Goal: Task Accomplishment & Management: Manage account settings

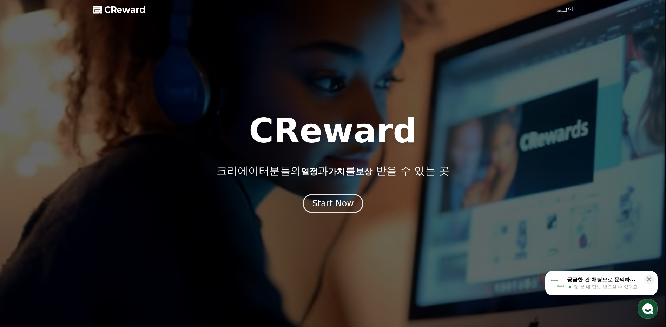
click at [565, 10] on link "로그인" at bounding box center [564, 10] width 17 height 8
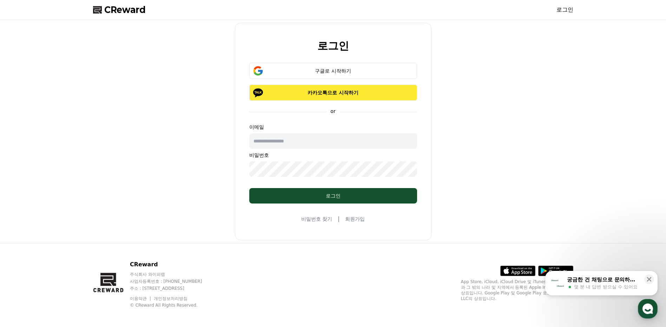
click at [303, 93] on p "카카오톡으로 시작하기" at bounding box center [332, 92] width 147 height 7
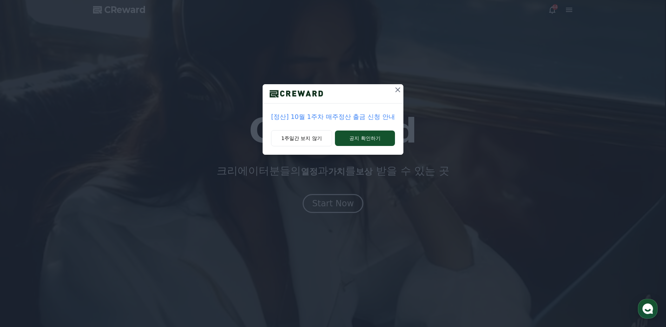
drag, startPoint x: 397, startPoint y: 88, endPoint x: 410, endPoint y: 87, distance: 12.7
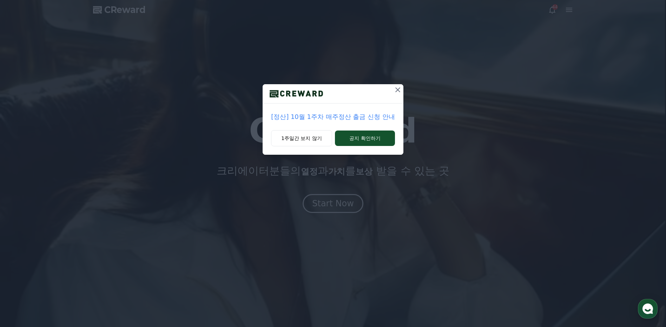
click at [397, 88] on icon at bounding box center [397, 90] width 8 height 8
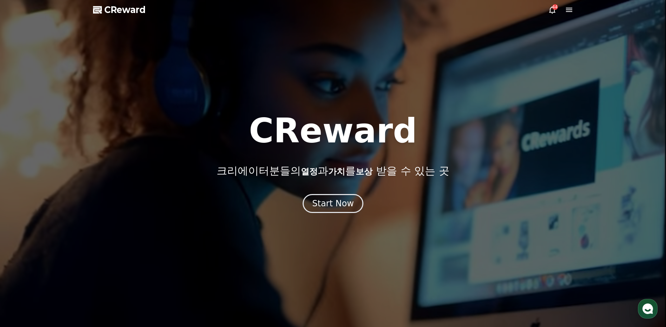
click at [551, 8] on icon at bounding box center [552, 9] width 6 height 7
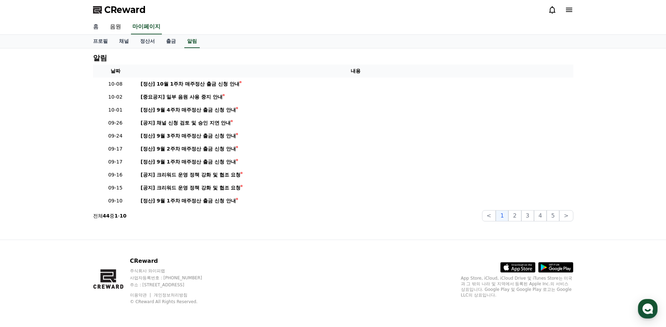
click at [97, 27] on link "홈" at bounding box center [95, 27] width 17 height 15
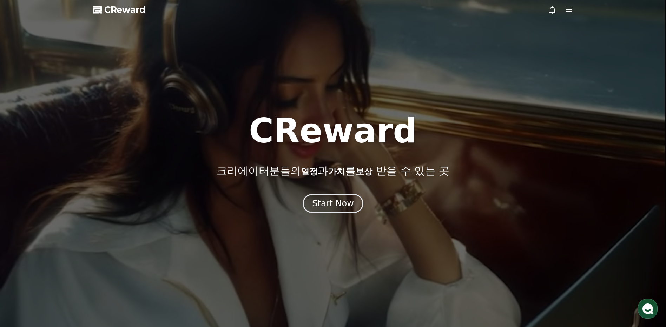
click at [567, 11] on icon at bounding box center [569, 10] width 8 height 8
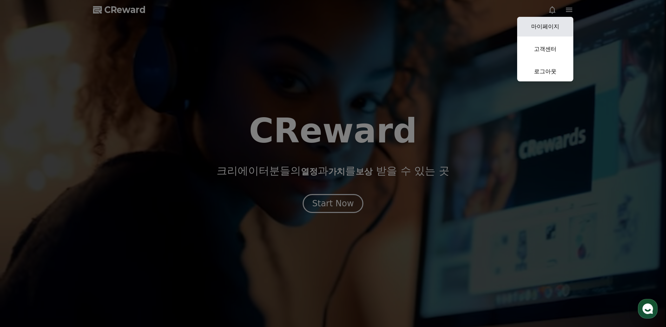
click at [548, 28] on link "마이페이지" at bounding box center [545, 27] width 56 height 20
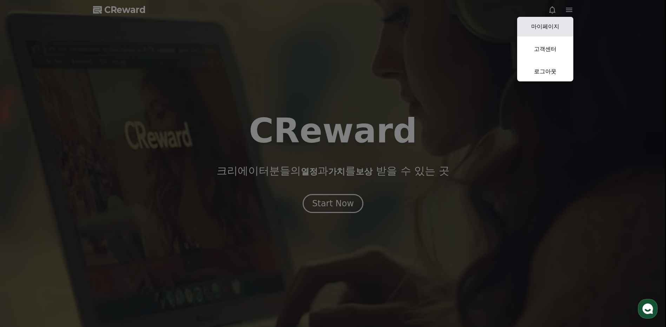
select select "**********"
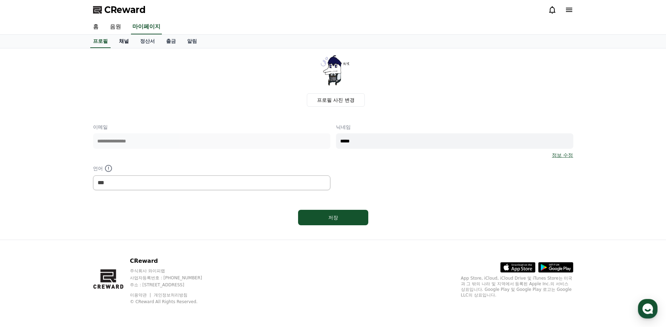
click at [119, 40] on link "채널" at bounding box center [123, 41] width 21 height 13
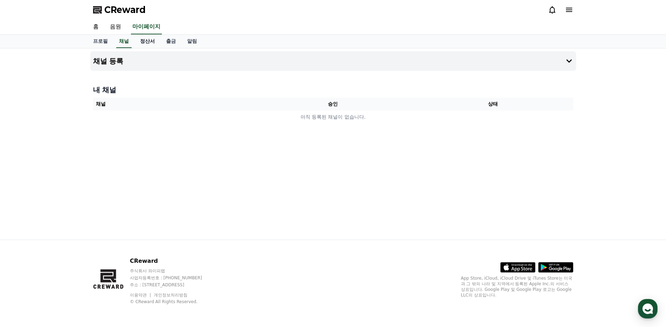
click at [145, 43] on link "정산서" at bounding box center [147, 41] width 26 height 13
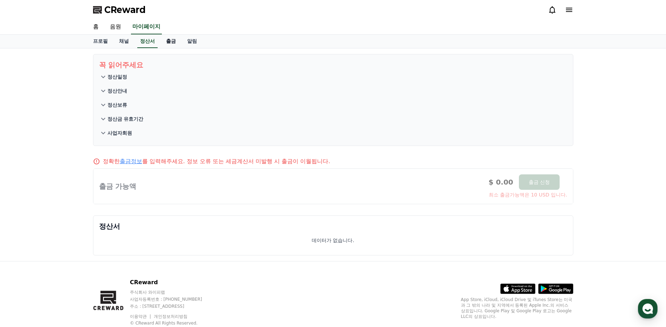
click at [174, 42] on link "출금" at bounding box center [170, 41] width 21 height 13
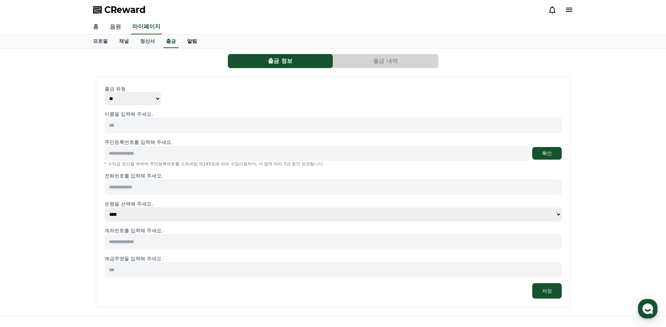
click at [195, 40] on link "알림" at bounding box center [191, 41] width 21 height 13
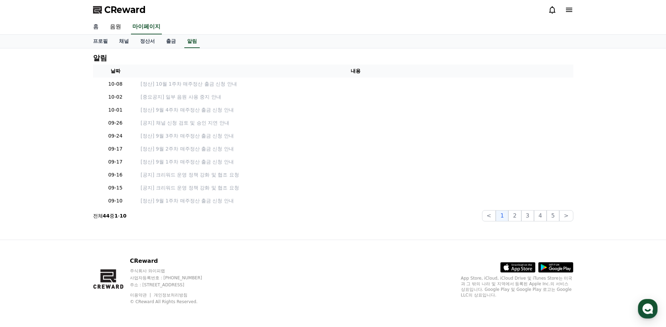
click at [97, 28] on link "홈" at bounding box center [95, 27] width 17 height 15
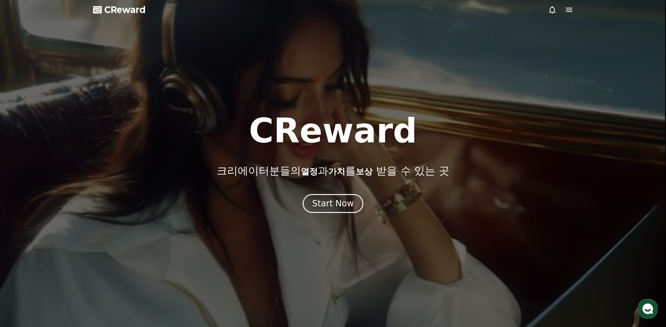
click at [567, 8] on icon at bounding box center [569, 10] width 6 height 4
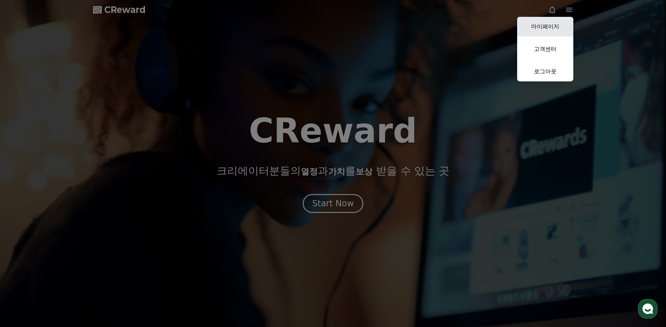
click at [552, 24] on link "마이페이지" at bounding box center [545, 27] width 56 height 20
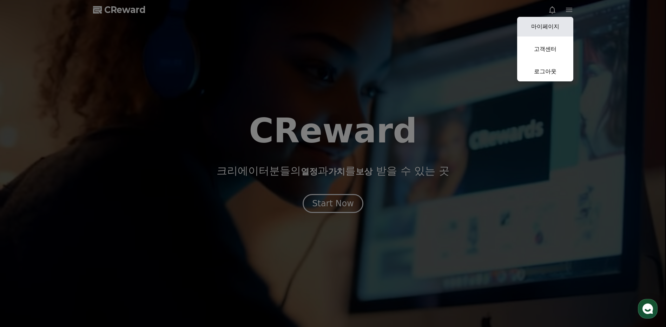
select select "**********"
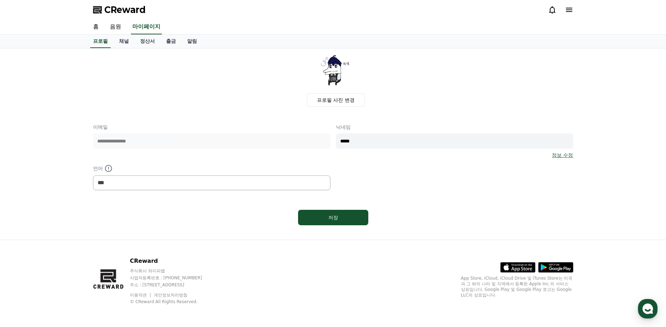
click at [570, 157] on link "정보 수정" at bounding box center [562, 155] width 21 height 7
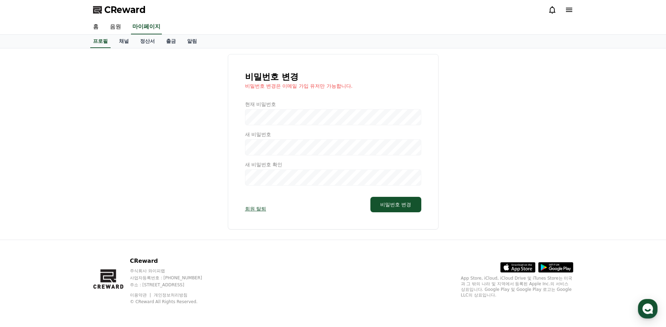
click at [262, 211] on link "회원 탈퇴" at bounding box center [255, 208] width 21 height 7
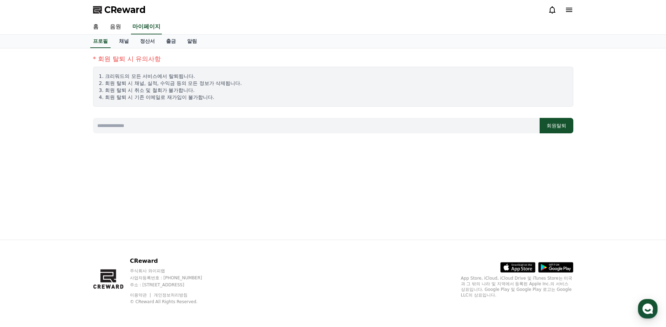
click at [514, 127] on input at bounding box center [316, 125] width 446 height 15
type input "*"
click at [556, 130] on button "회원탈퇴" at bounding box center [556, 125] width 34 height 15
click at [125, 129] on input "****" at bounding box center [316, 125] width 446 height 15
type input "*****"
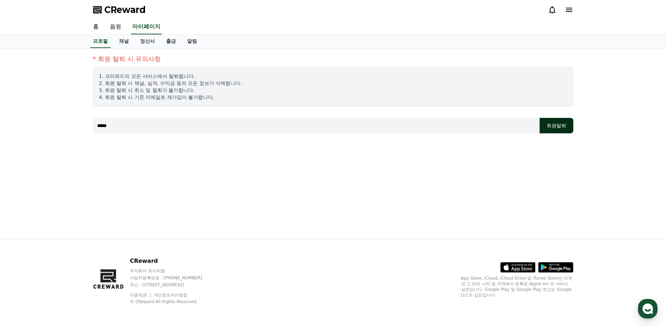
click at [554, 128] on button "회원탈퇴" at bounding box center [556, 125] width 34 height 15
